Goal: Complete application form

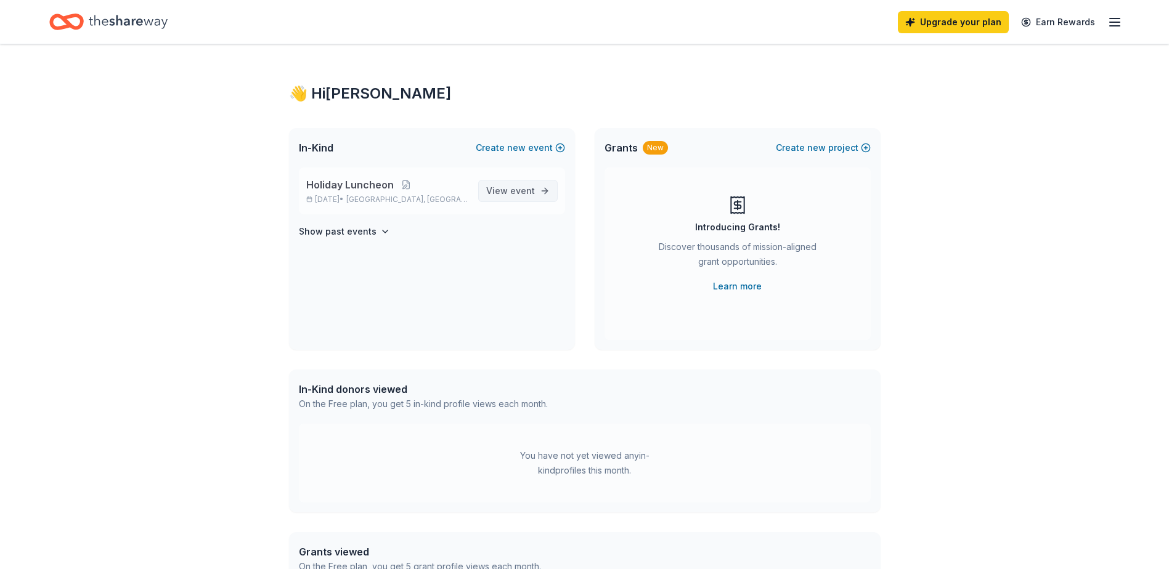
click at [503, 191] on span "View event" at bounding box center [510, 191] width 49 height 15
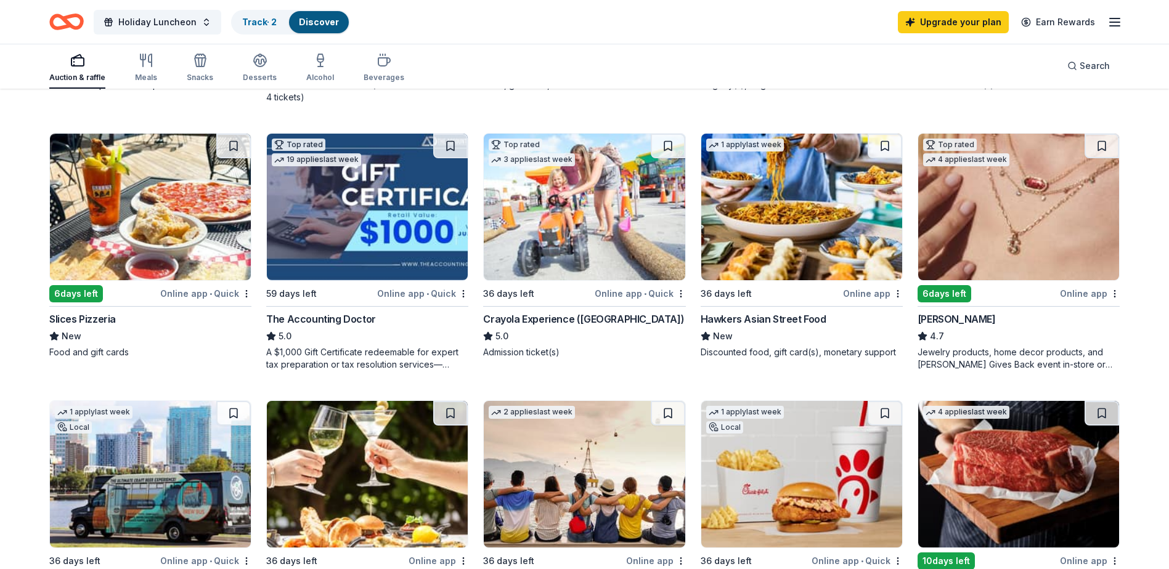
scroll to position [801, 0]
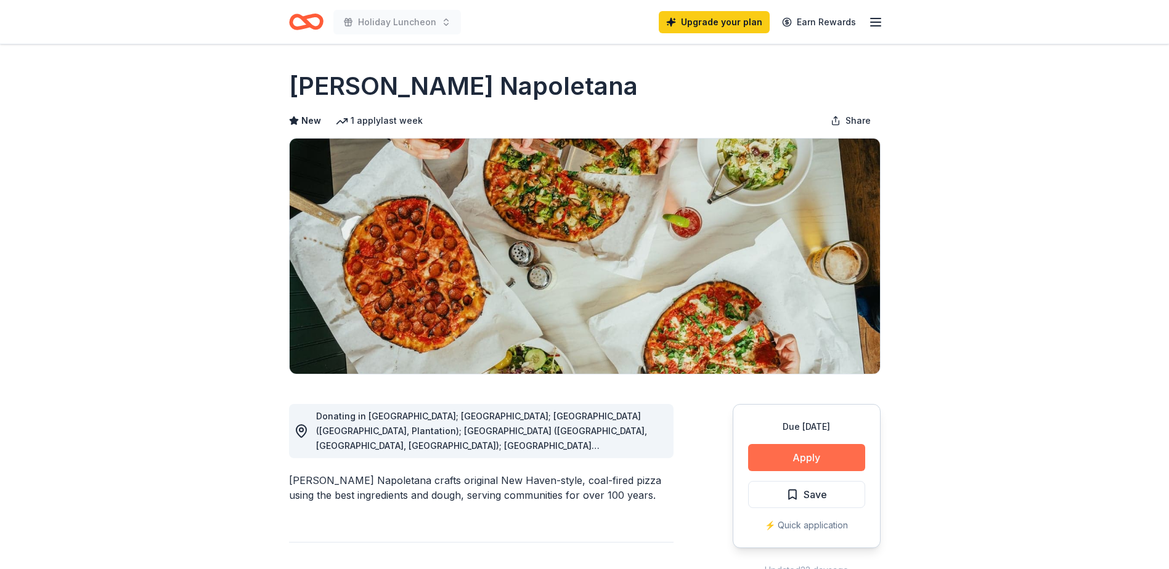
click at [800, 466] on button "Apply" at bounding box center [806, 457] width 117 height 27
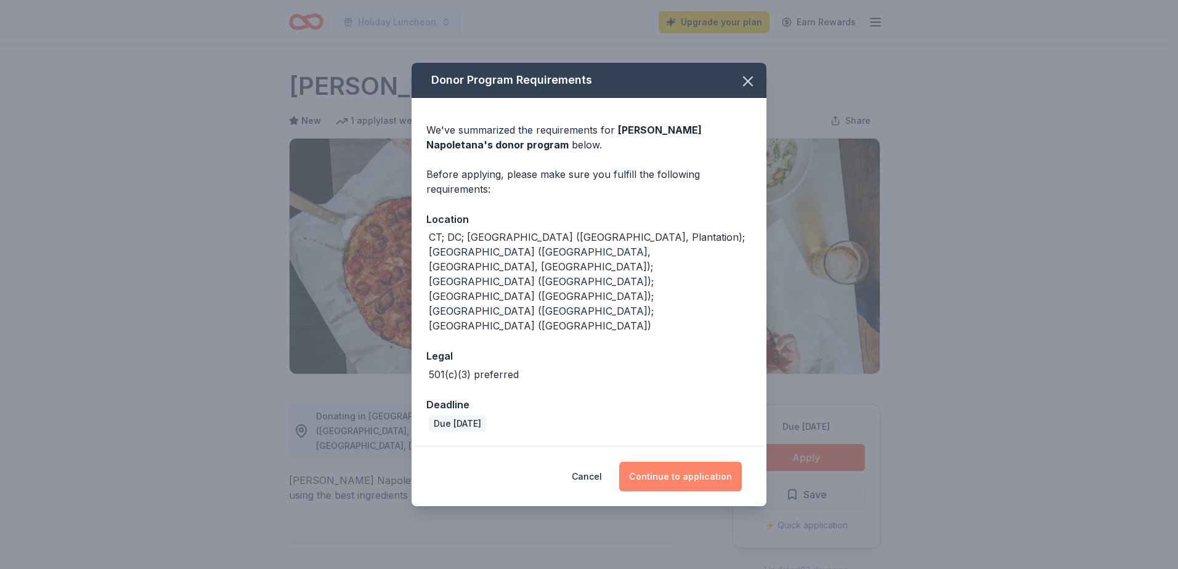
click at [678, 462] on button "Continue to application" at bounding box center [680, 477] width 123 height 30
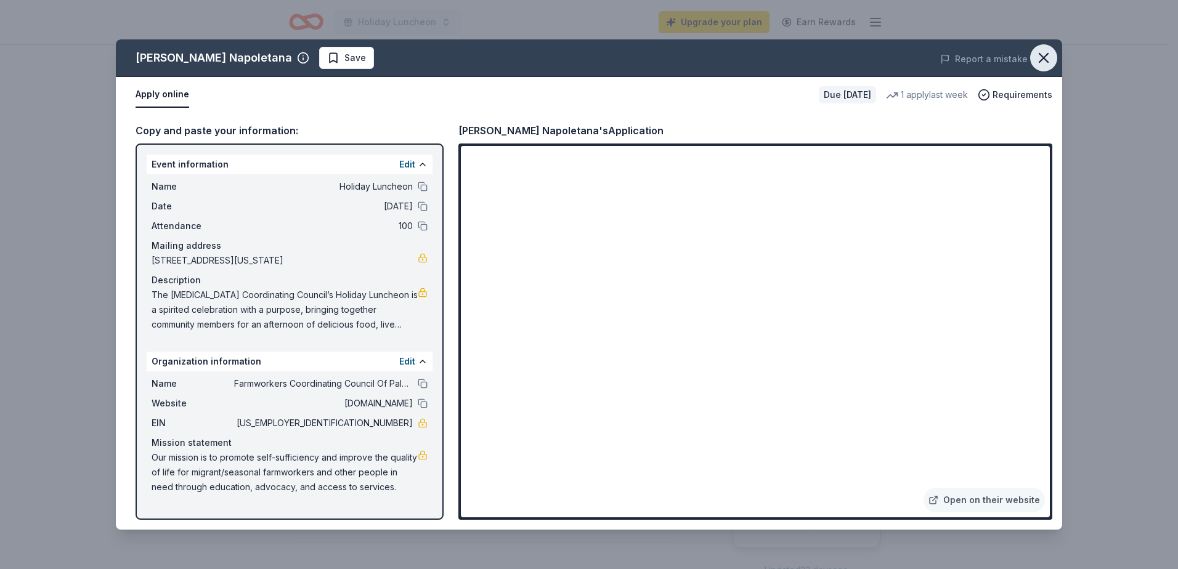
click at [1053, 61] on button "button" at bounding box center [1043, 57] width 27 height 27
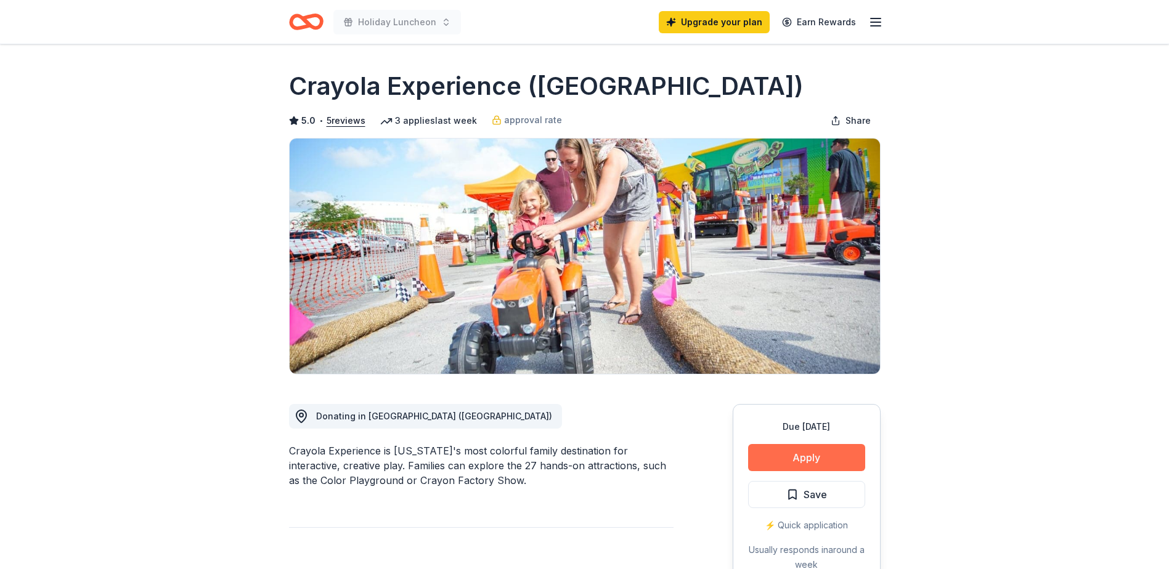
click at [787, 460] on button "Apply" at bounding box center [806, 457] width 117 height 27
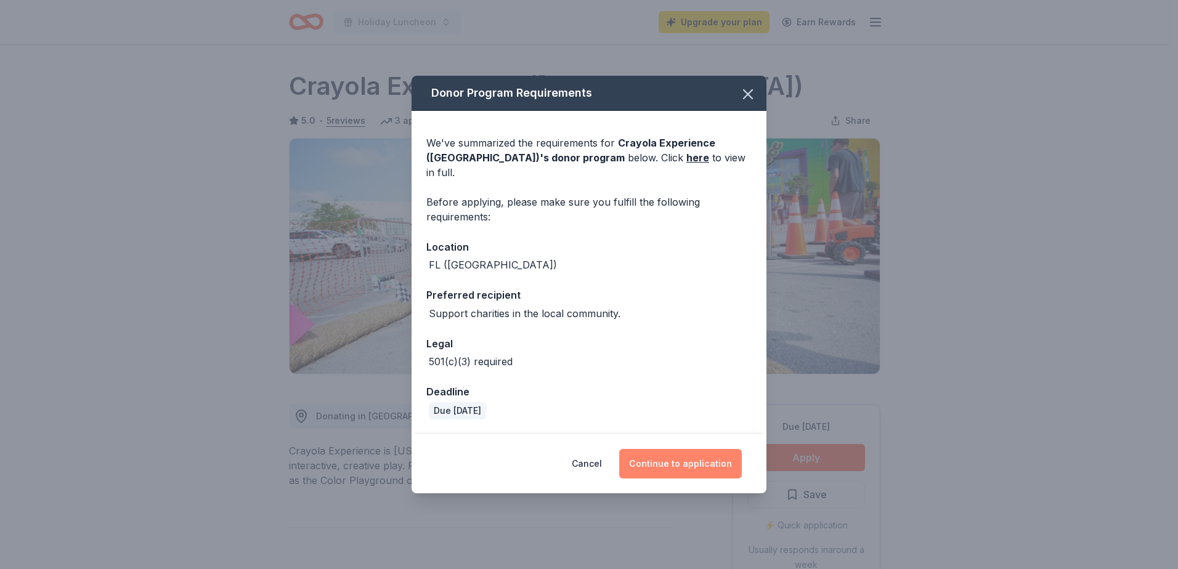
click at [655, 449] on button "Continue to application" at bounding box center [680, 464] width 123 height 30
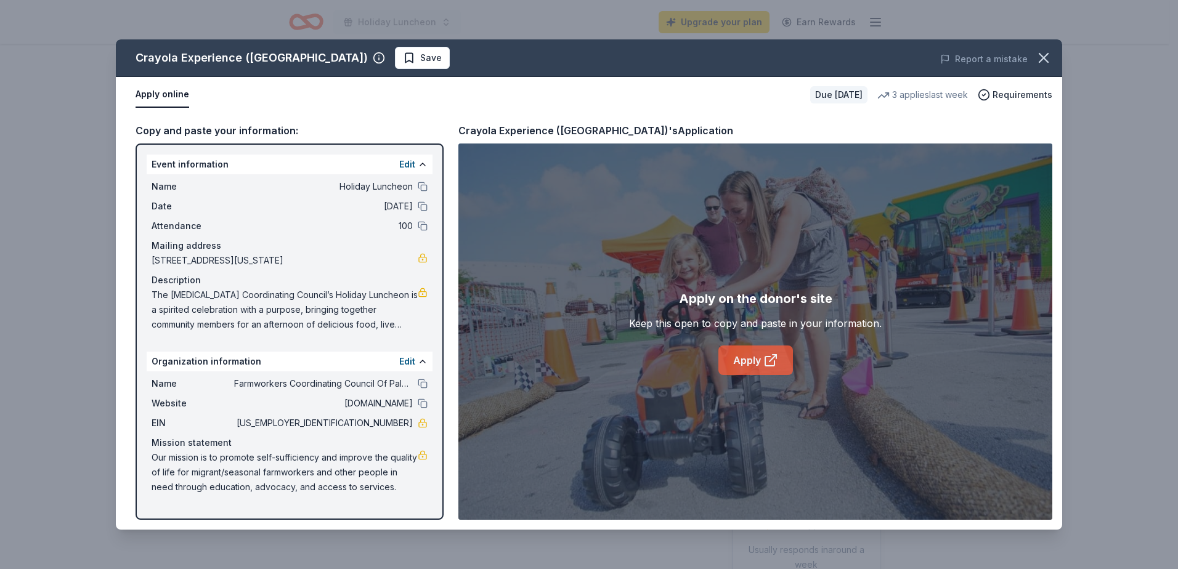
click at [750, 356] on link "Apply" at bounding box center [755, 361] width 75 height 30
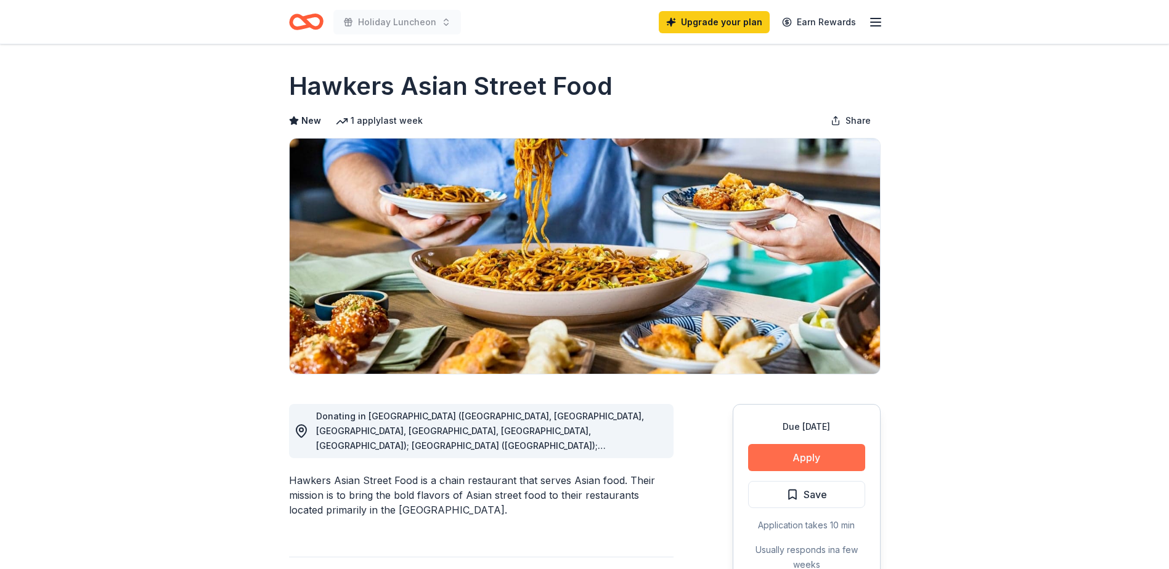
click at [830, 456] on button "Apply" at bounding box center [806, 457] width 117 height 27
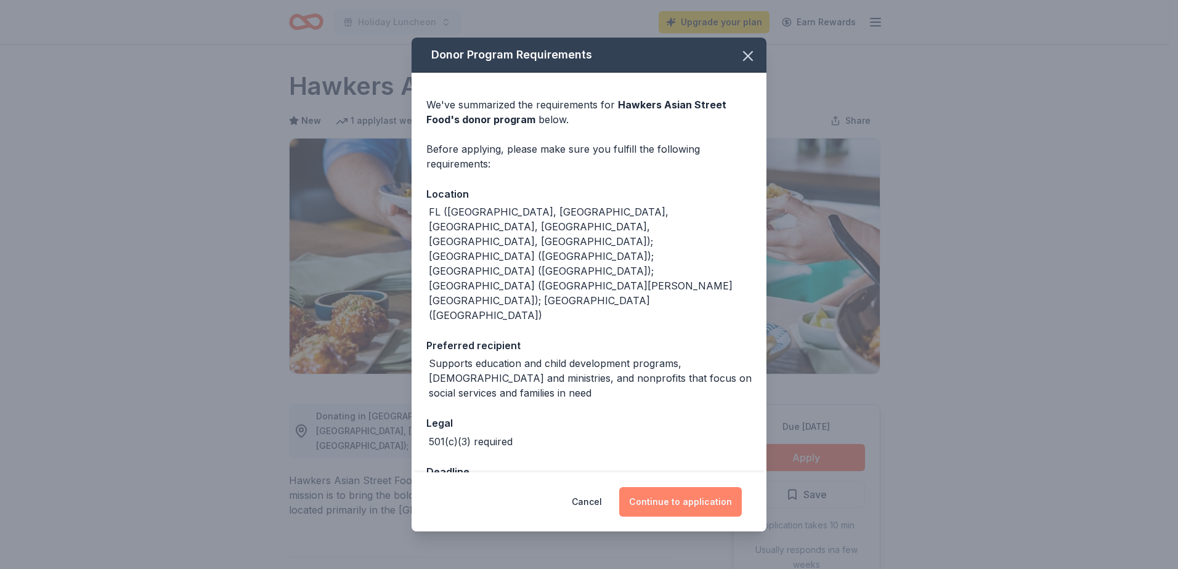
click at [682, 487] on button "Continue to application" at bounding box center [680, 502] width 123 height 30
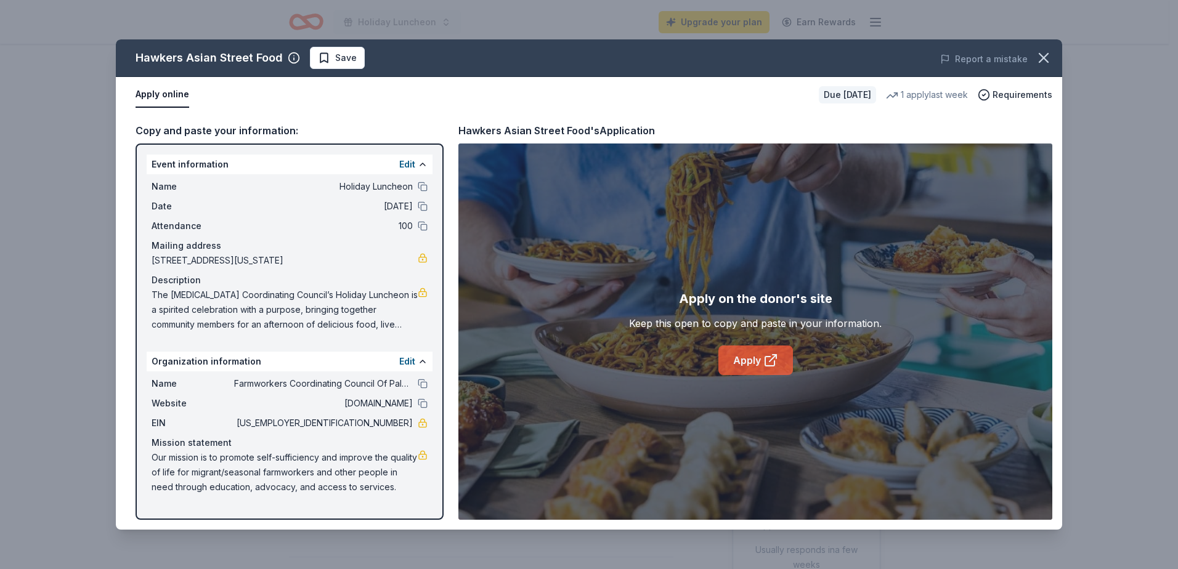
click at [753, 352] on link "Apply" at bounding box center [755, 361] width 75 height 30
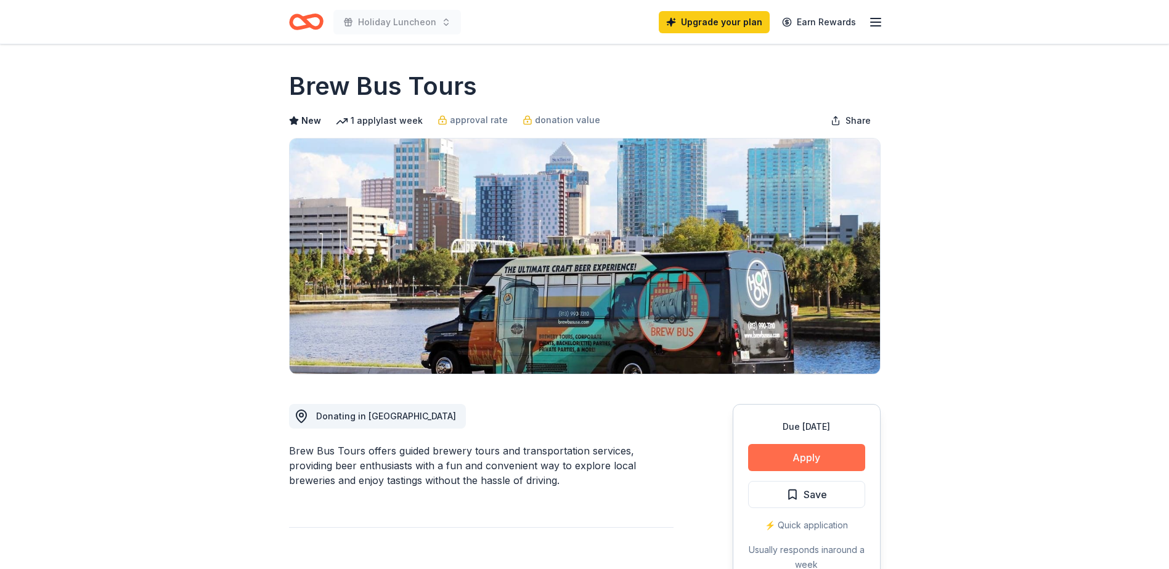
click at [827, 458] on button "Apply" at bounding box center [806, 457] width 117 height 27
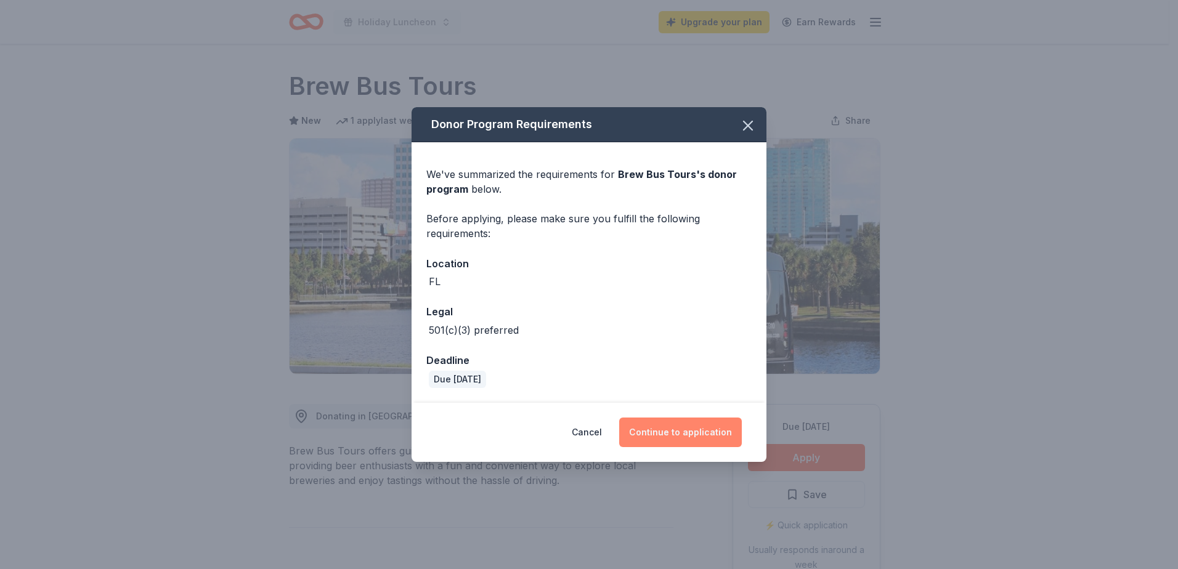
click at [708, 446] on button "Continue to application" at bounding box center [680, 433] width 123 height 30
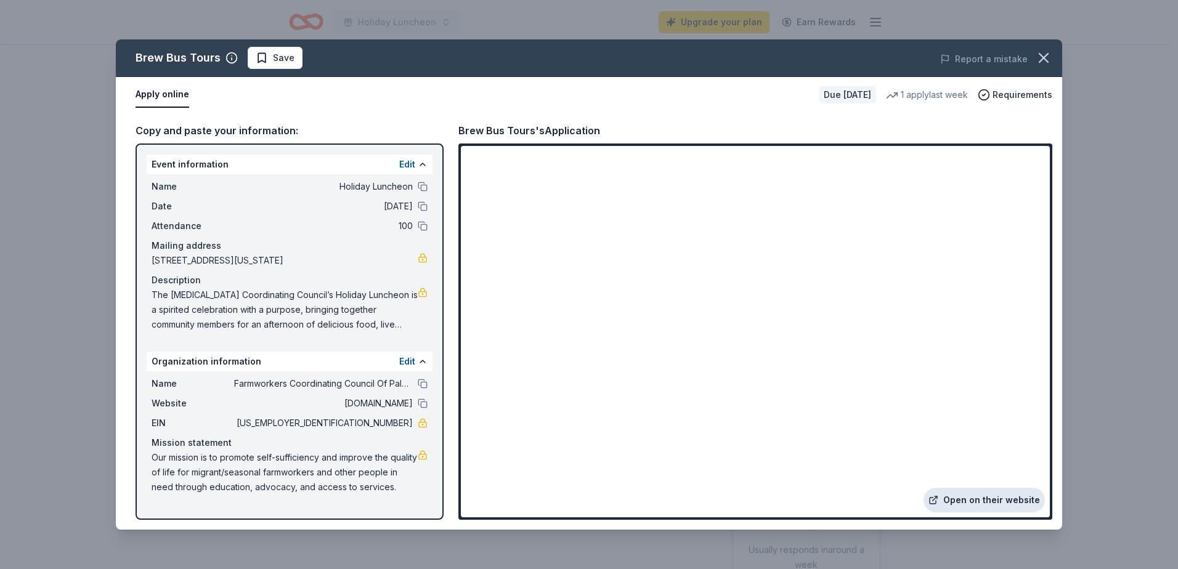
click at [975, 502] on link "Open on their website" at bounding box center [983, 500] width 121 height 25
